Goal: Information Seeking & Learning: Learn about a topic

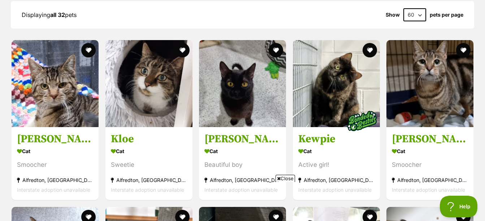
click at [290, 178] on span "Close" at bounding box center [286, 178] width 20 height 7
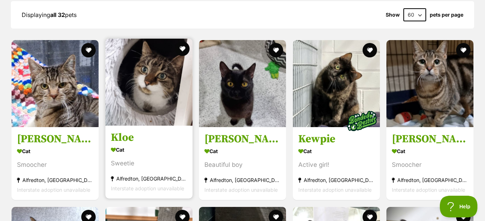
click at [149, 79] on img at bounding box center [149, 82] width 87 height 87
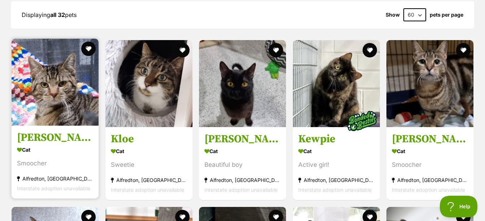
click at [74, 86] on img at bounding box center [55, 82] width 87 height 87
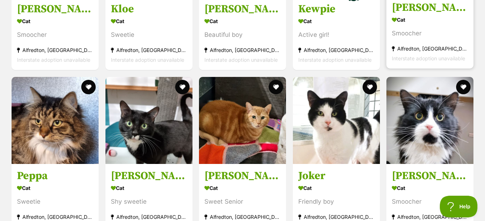
scroll to position [828, 0]
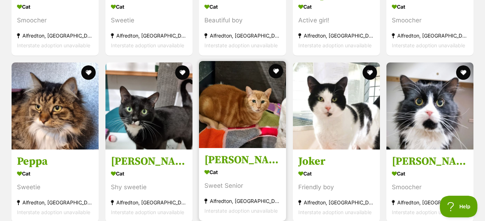
click at [222, 122] on img at bounding box center [242, 104] width 87 height 87
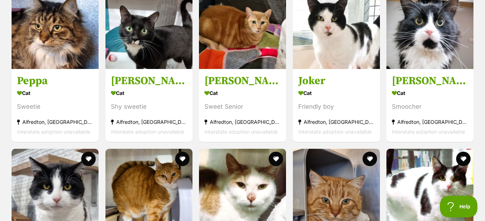
scroll to position [987, 0]
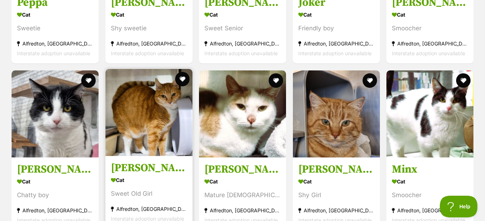
click at [135, 114] on img at bounding box center [149, 112] width 87 height 87
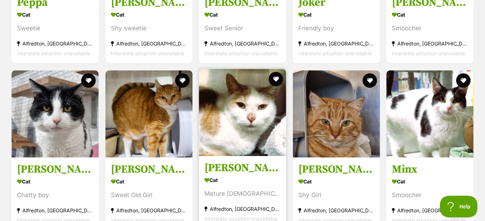
click at [213, 114] on img at bounding box center [242, 112] width 87 height 87
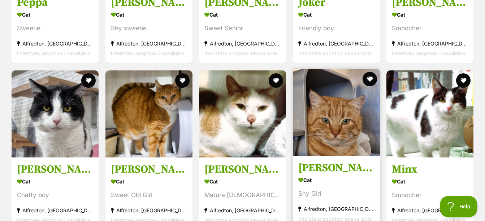
click at [359, 136] on img at bounding box center [336, 112] width 87 height 87
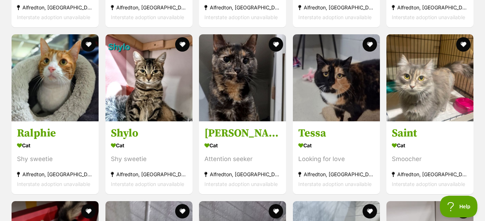
scroll to position [1190, 0]
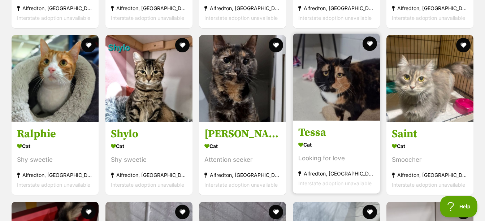
click at [358, 79] on img at bounding box center [336, 77] width 87 height 87
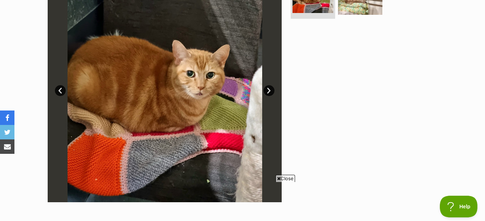
scroll to position [160, 0]
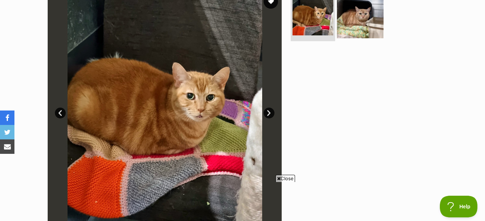
click at [348, 12] on img at bounding box center [360, 15] width 47 height 47
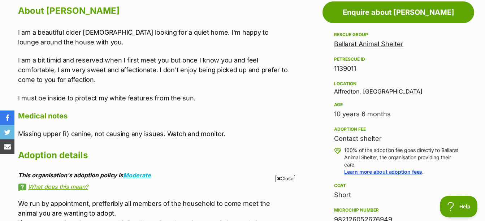
click at [279, 178] on icon at bounding box center [279, 178] width 4 height 5
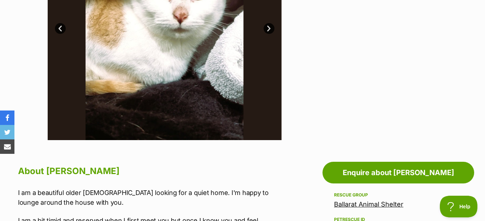
scroll to position [159, 0]
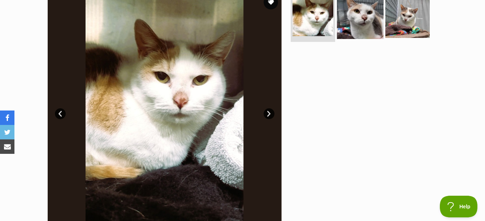
click at [357, 11] on img at bounding box center [360, 15] width 47 height 47
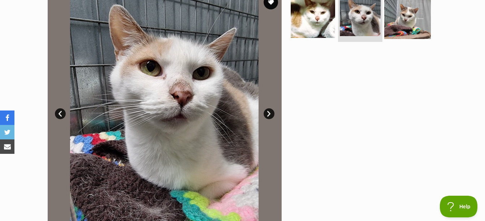
click at [402, 16] on img at bounding box center [408, 15] width 47 height 47
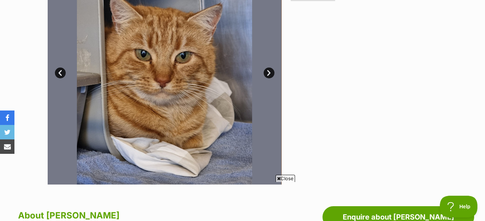
scroll to position [174, 0]
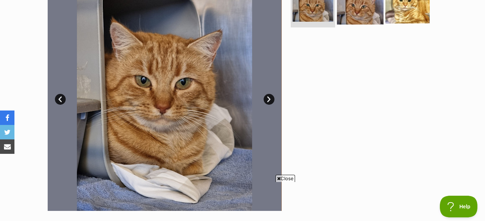
click at [367, 12] on img at bounding box center [360, 1] width 47 height 47
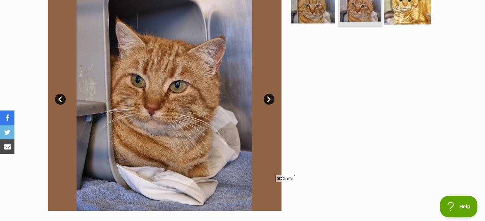
click at [406, 15] on img at bounding box center [408, 1] width 47 height 47
